Goal: Navigation & Orientation: Find specific page/section

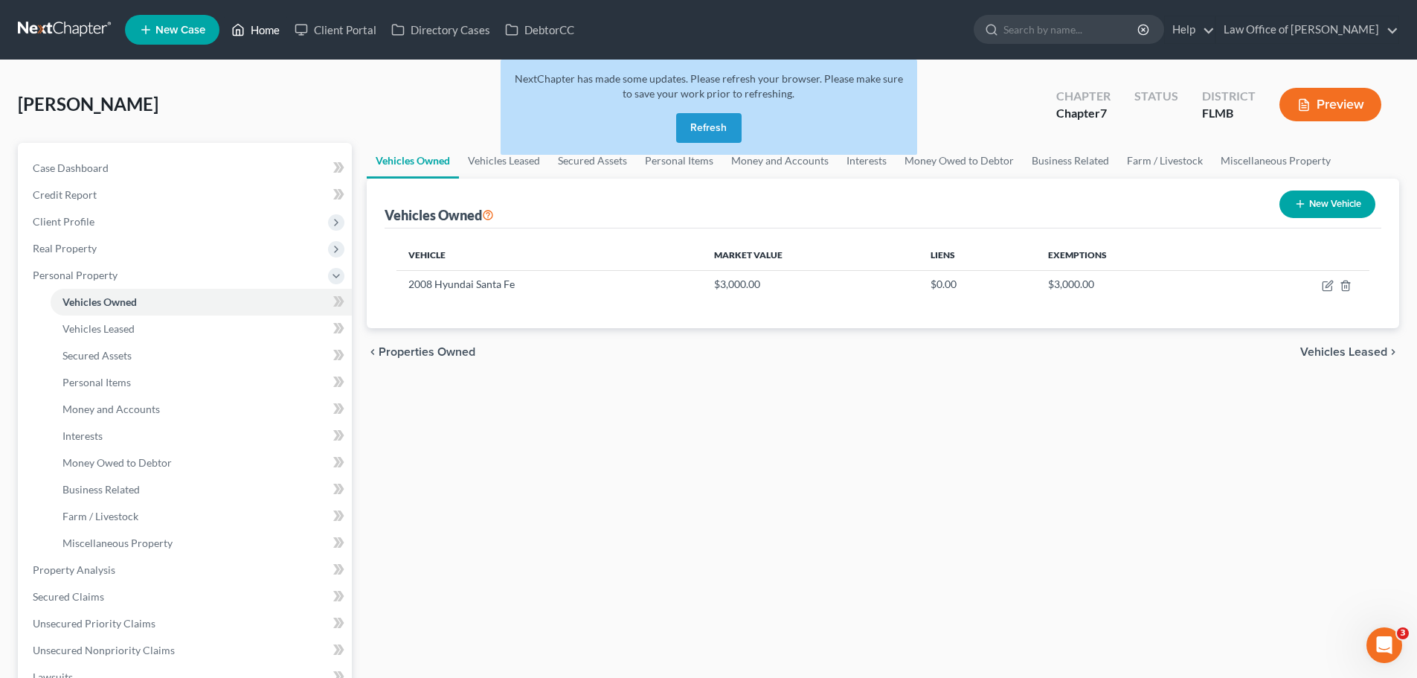
click at [241, 28] on icon at bounding box center [237, 30] width 13 height 18
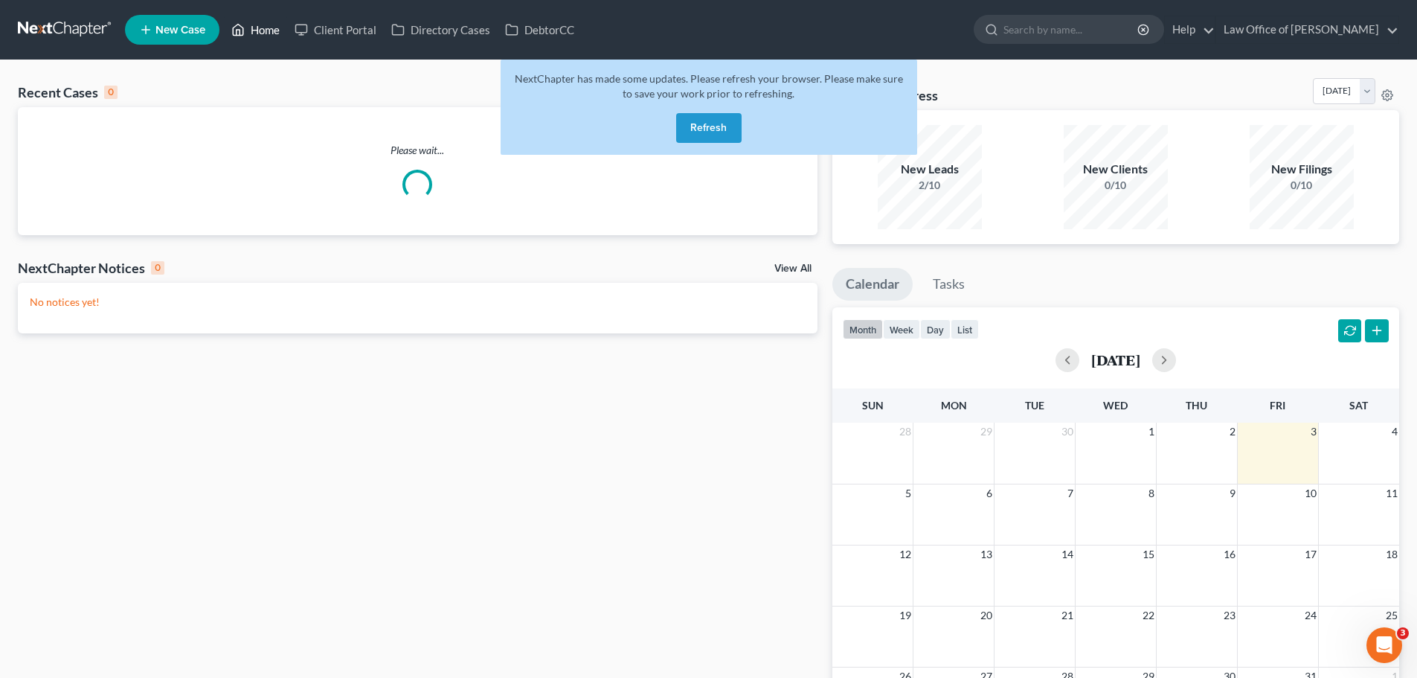
click at [241, 28] on icon at bounding box center [237, 30] width 13 height 18
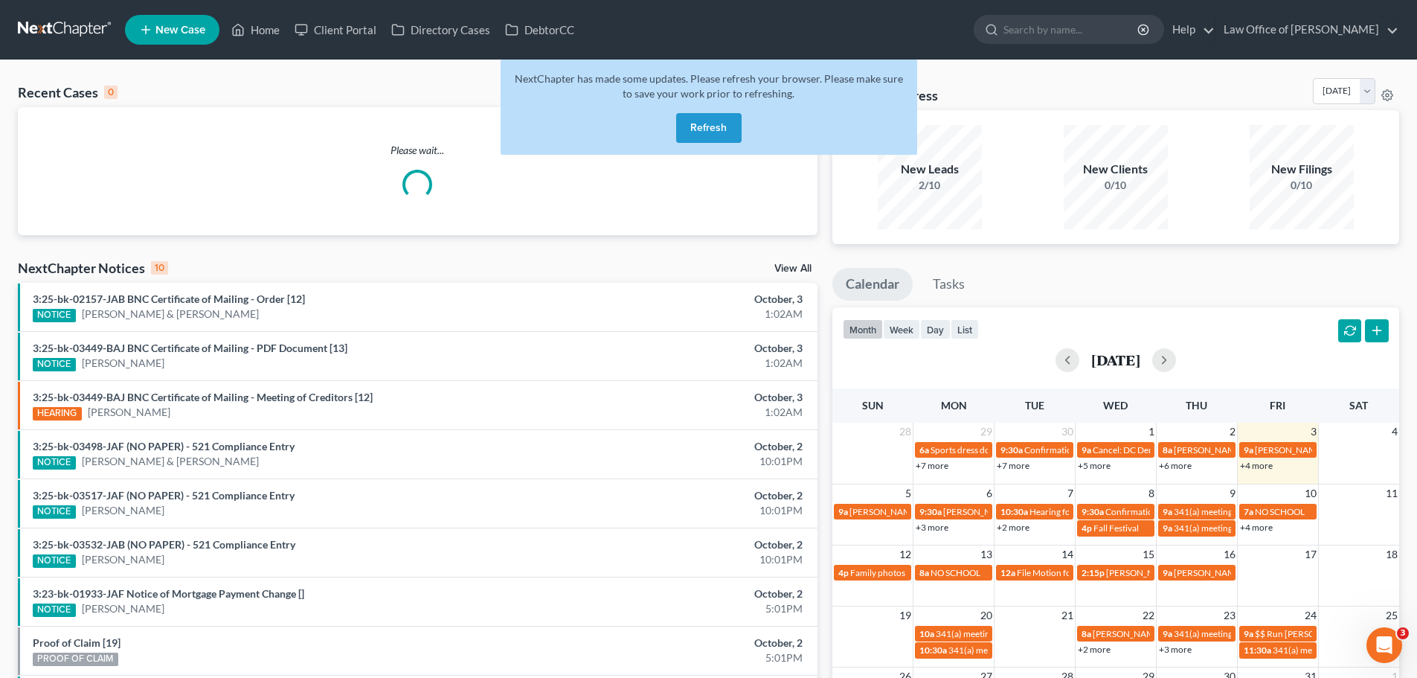
click at [733, 126] on button "Refresh" at bounding box center [708, 128] width 65 height 30
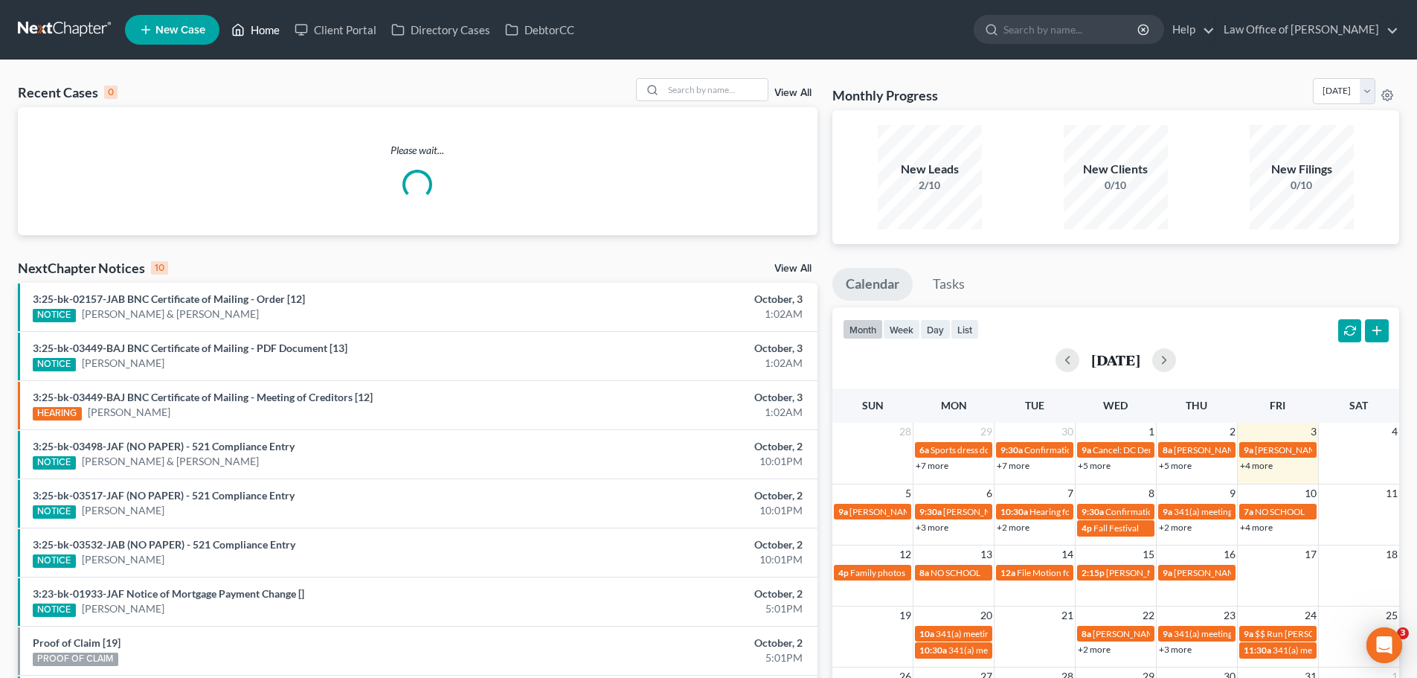
click at [263, 33] on link "Home" at bounding box center [255, 29] width 63 height 27
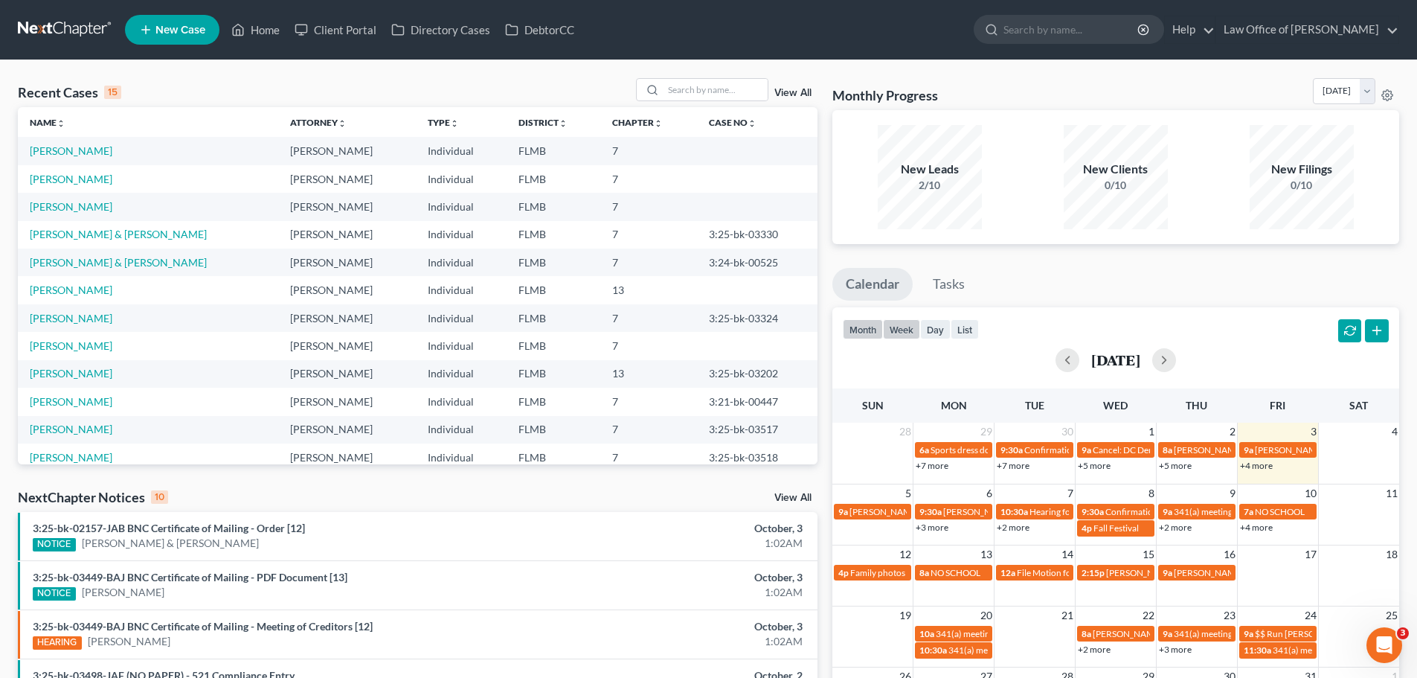
click at [892, 332] on button "week" at bounding box center [901, 329] width 37 height 20
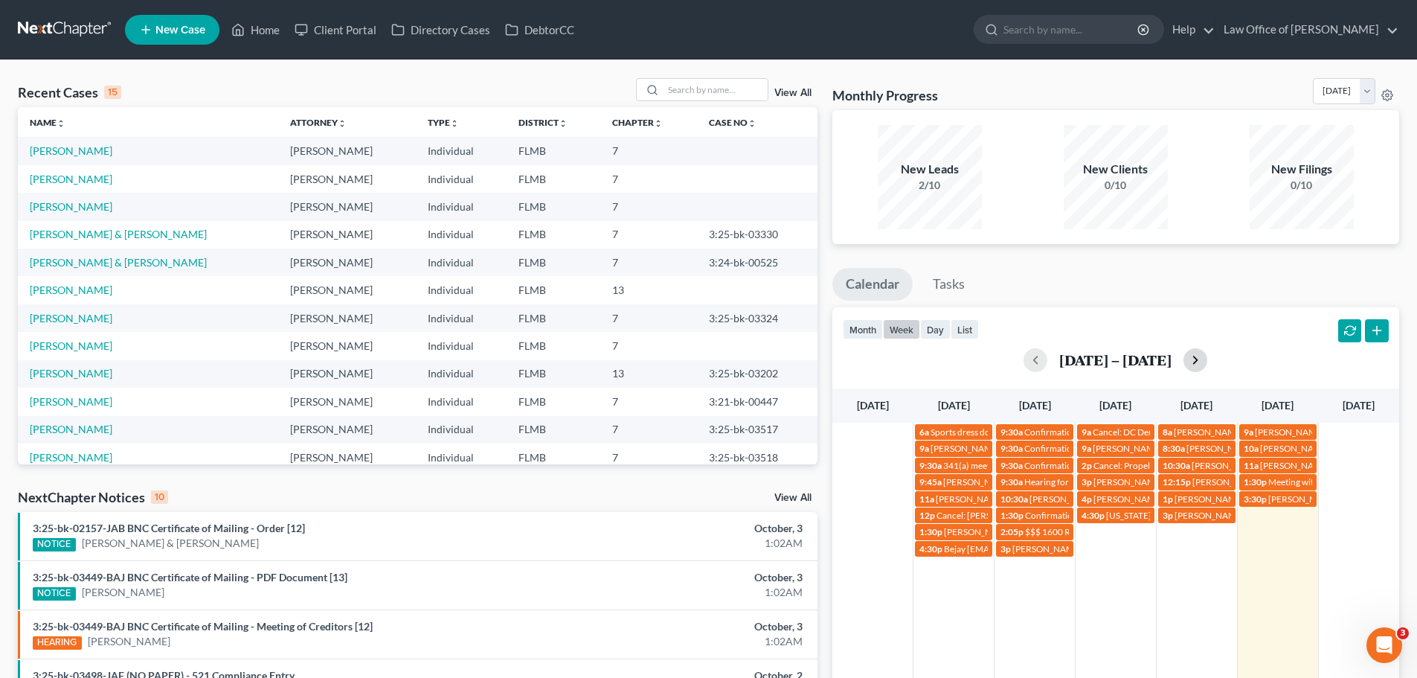
click at [1207, 364] on button "button" at bounding box center [1195, 360] width 24 height 24
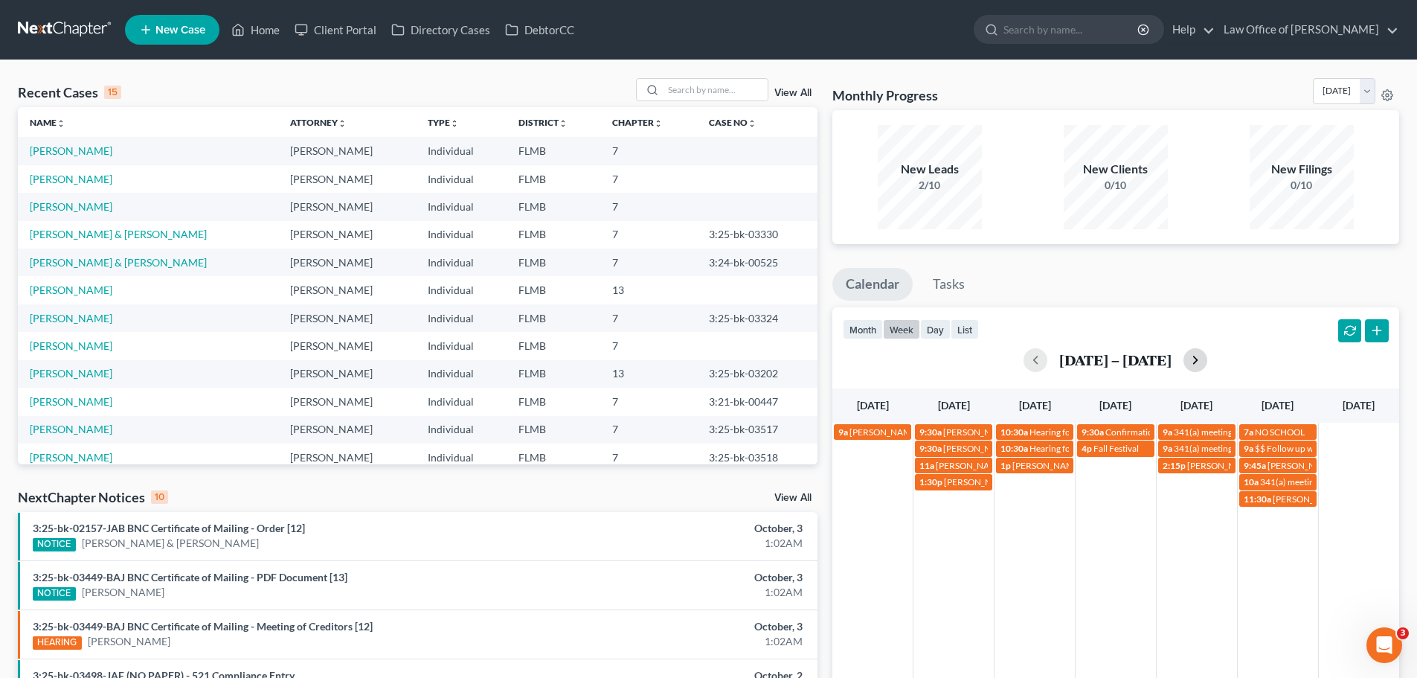
click at [1189, 363] on button "button" at bounding box center [1195, 360] width 24 height 24
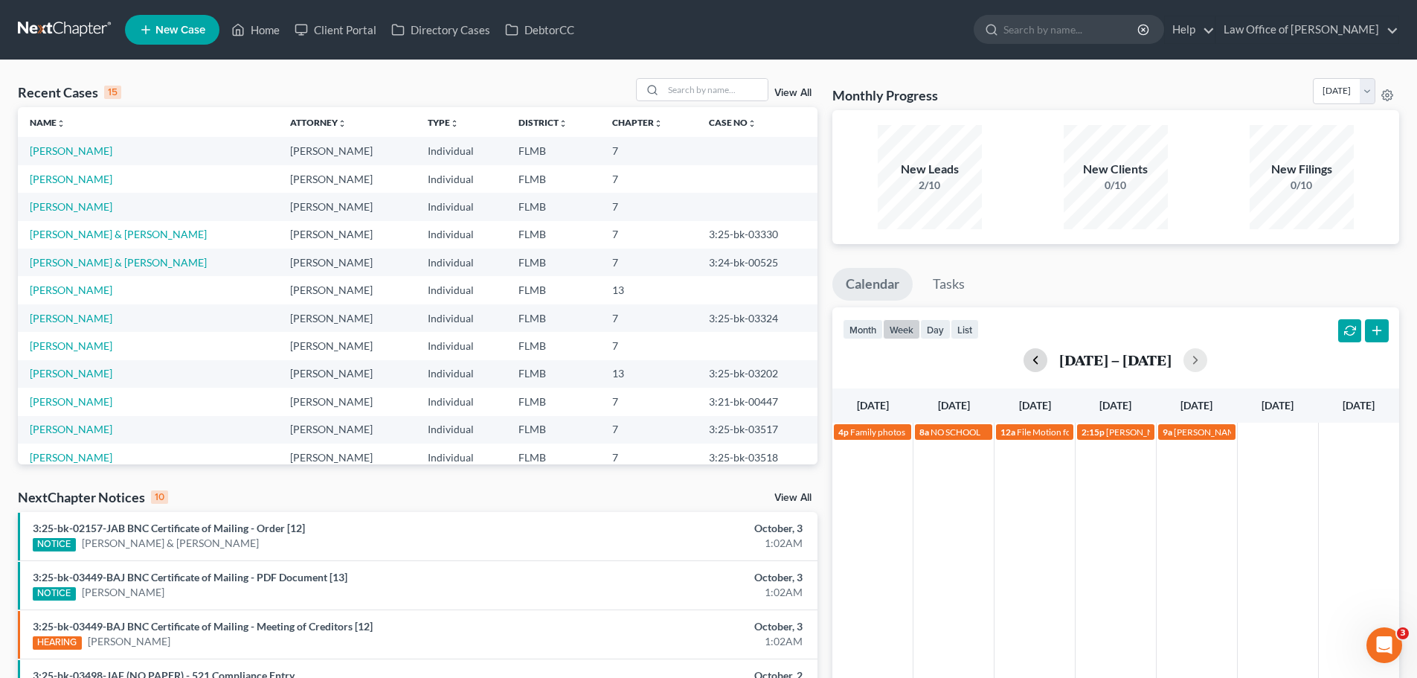
click at [1033, 364] on button "button" at bounding box center [1035, 360] width 24 height 24
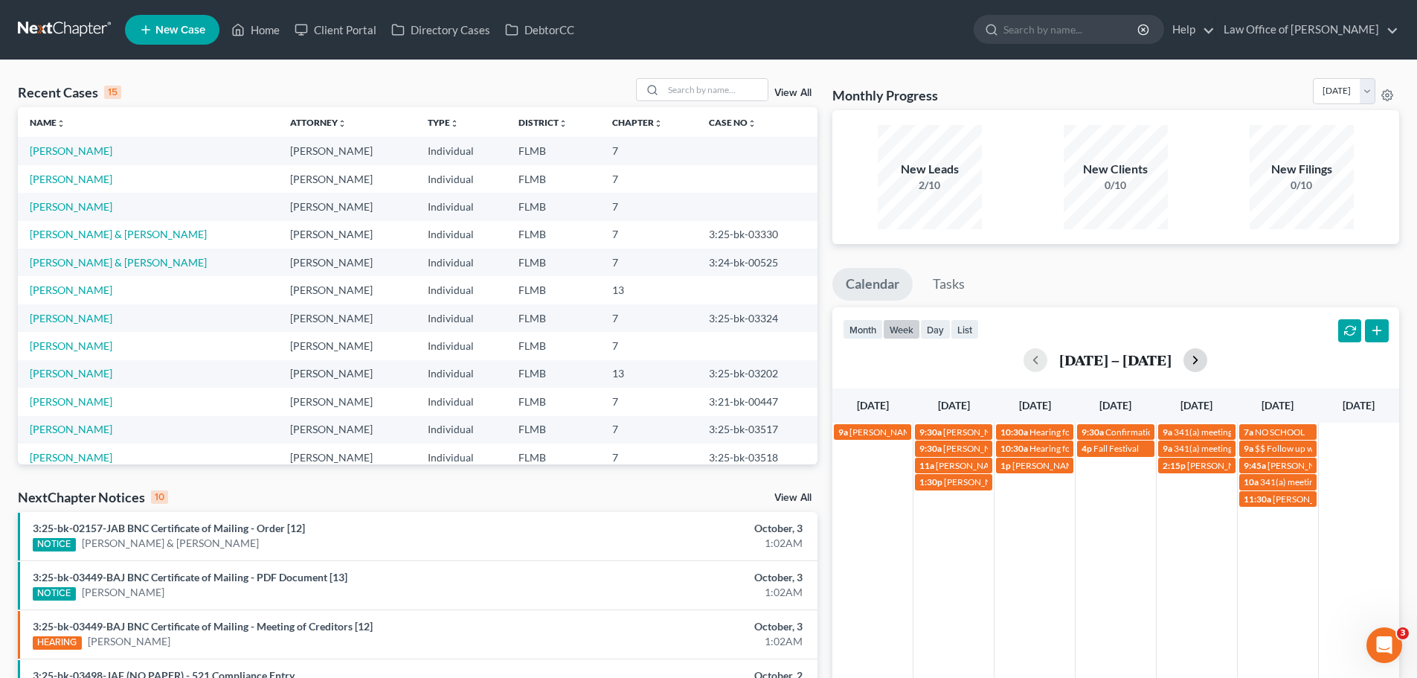
click at [1196, 358] on button "button" at bounding box center [1195, 360] width 24 height 24
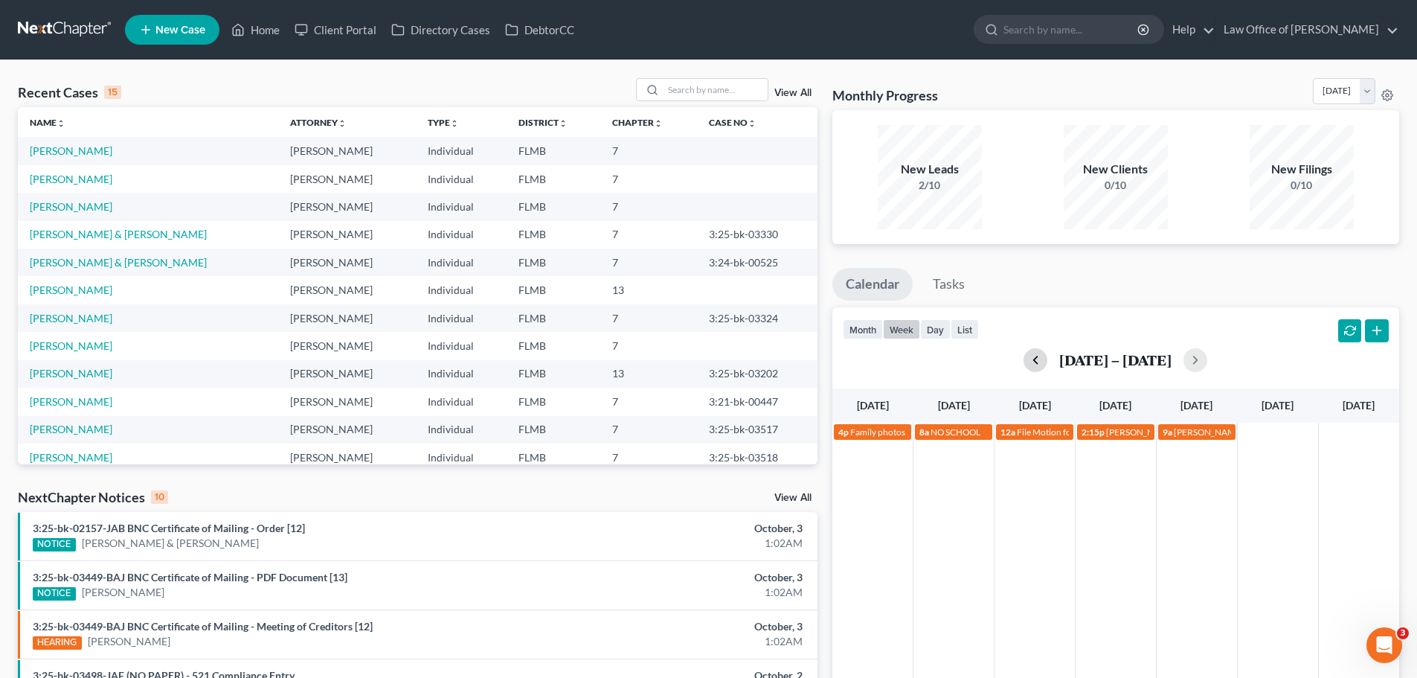
click at [1035, 367] on button "button" at bounding box center [1035, 360] width 24 height 24
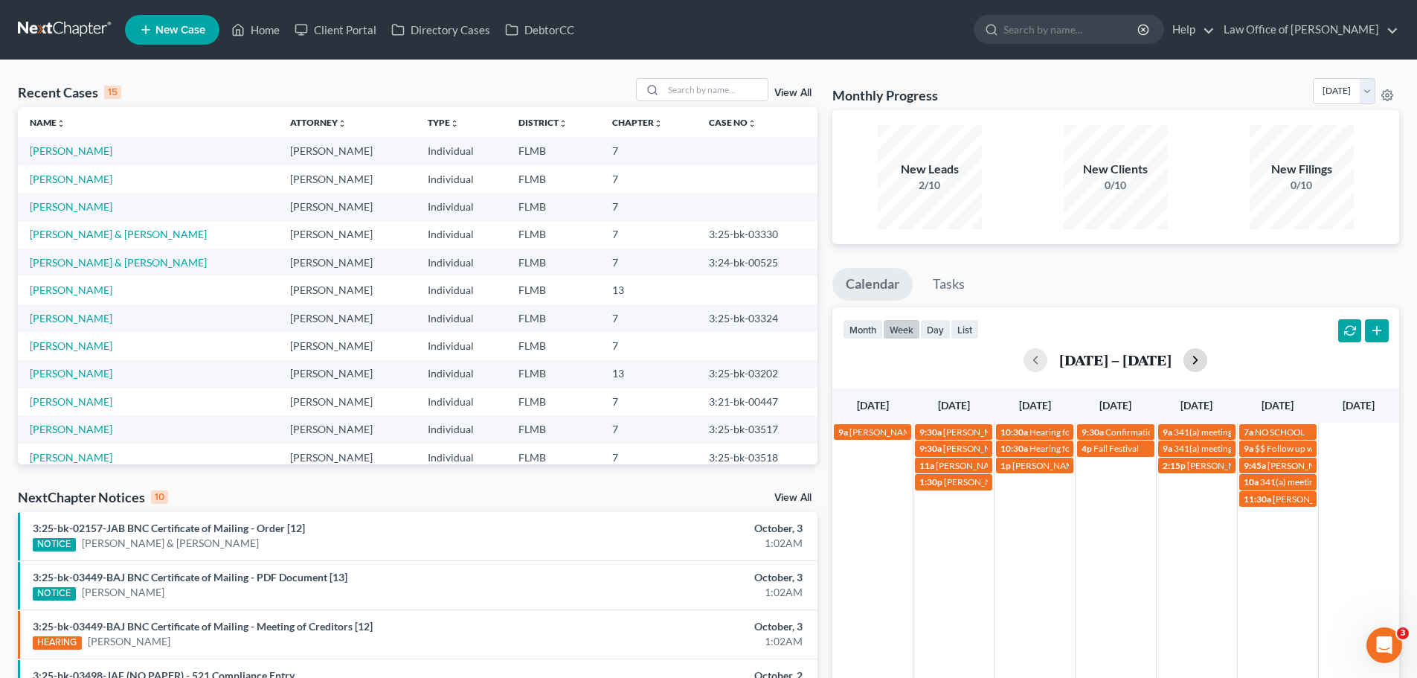
click at [1193, 361] on button "button" at bounding box center [1195, 360] width 24 height 24
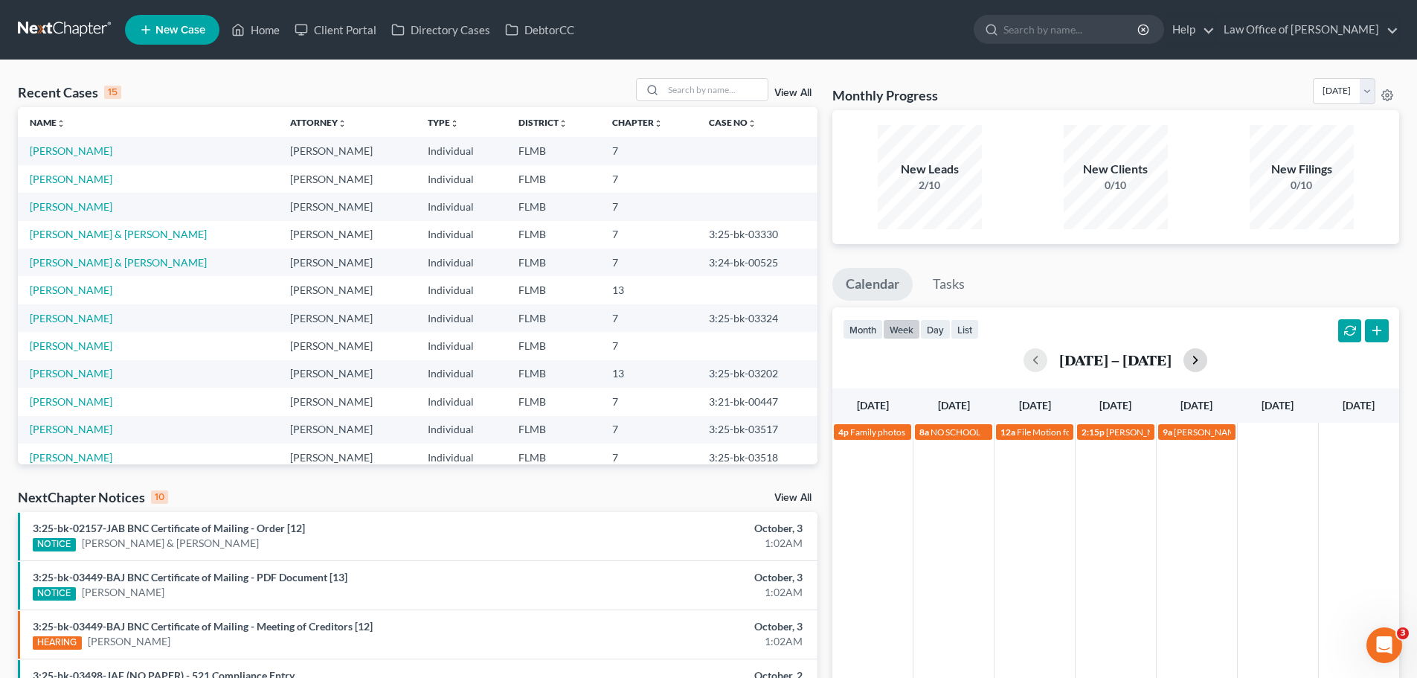
click at [1193, 362] on button "button" at bounding box center [1195, 360] width 24 height 24
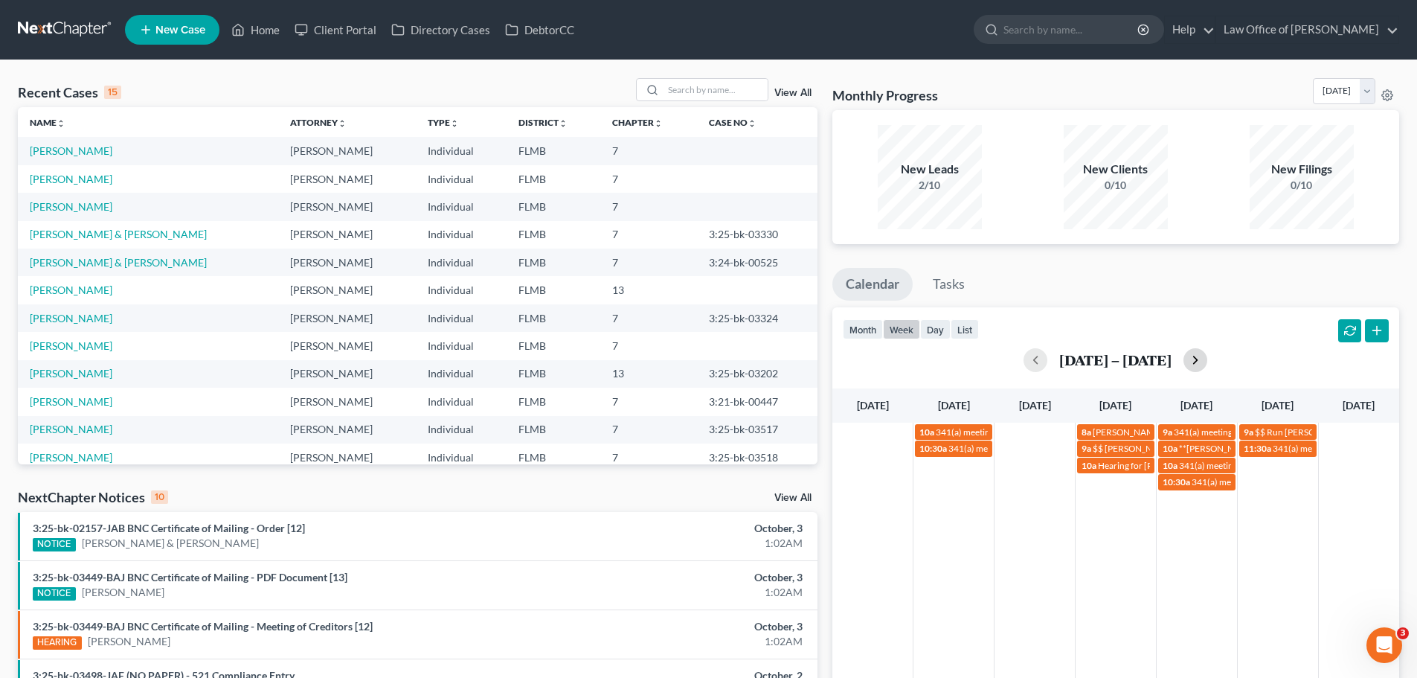
click at [1193, 362] on button "button" at bounding box center [1195, 360] width 24 height 24
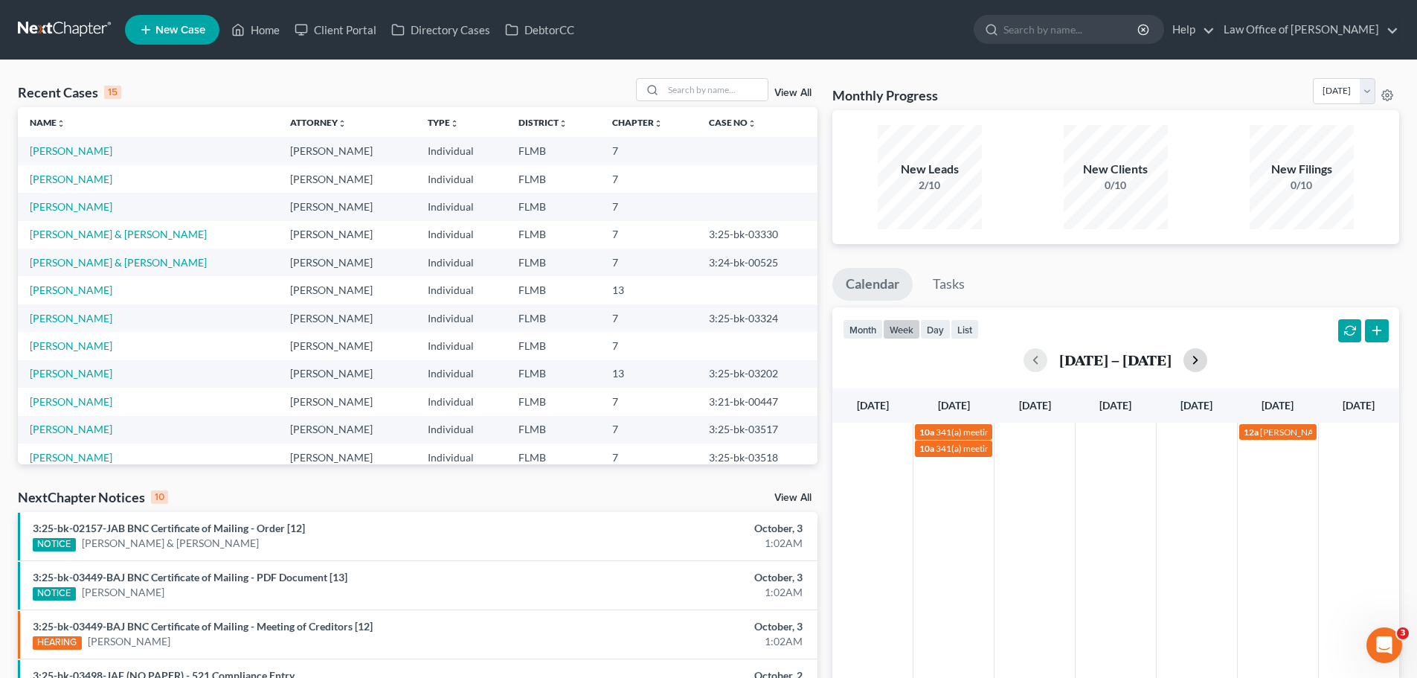
click at [1193, 362] on div "Oct 26 – Nov 1, 2025" at bounding box center [1116, 360] width 546 height 24
